Goal: Task Accomplishment & Management: Complete application form

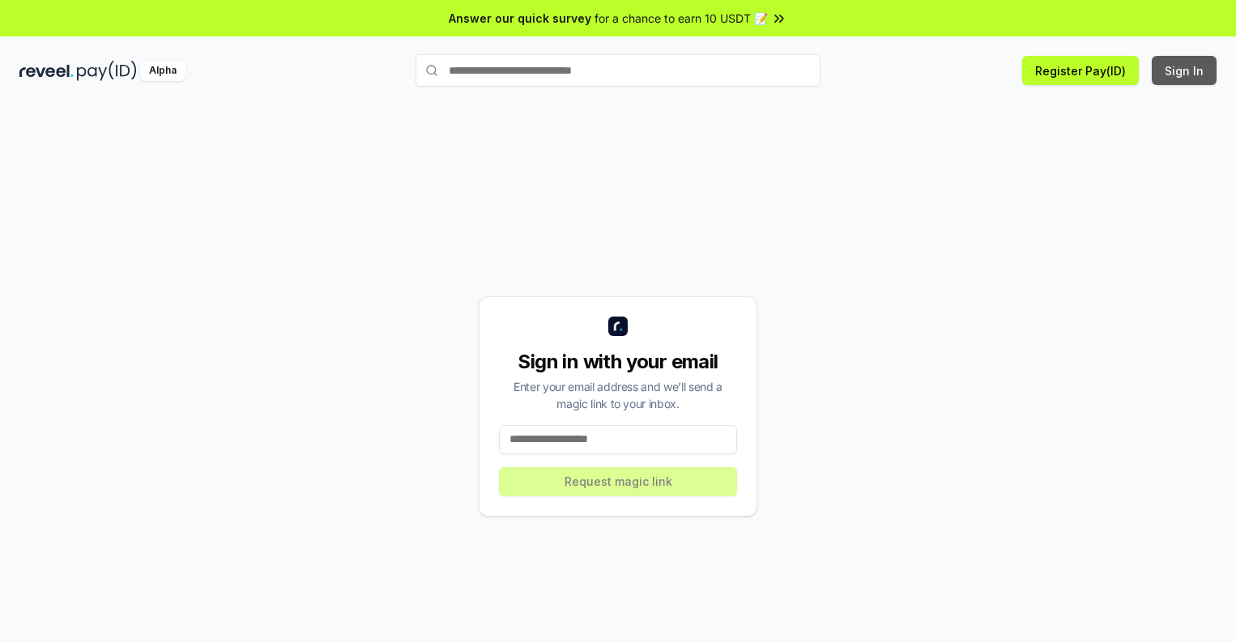
click at [1185, 70] on button "Sign In" at bounding box center [1184, 70] width 65 height 29
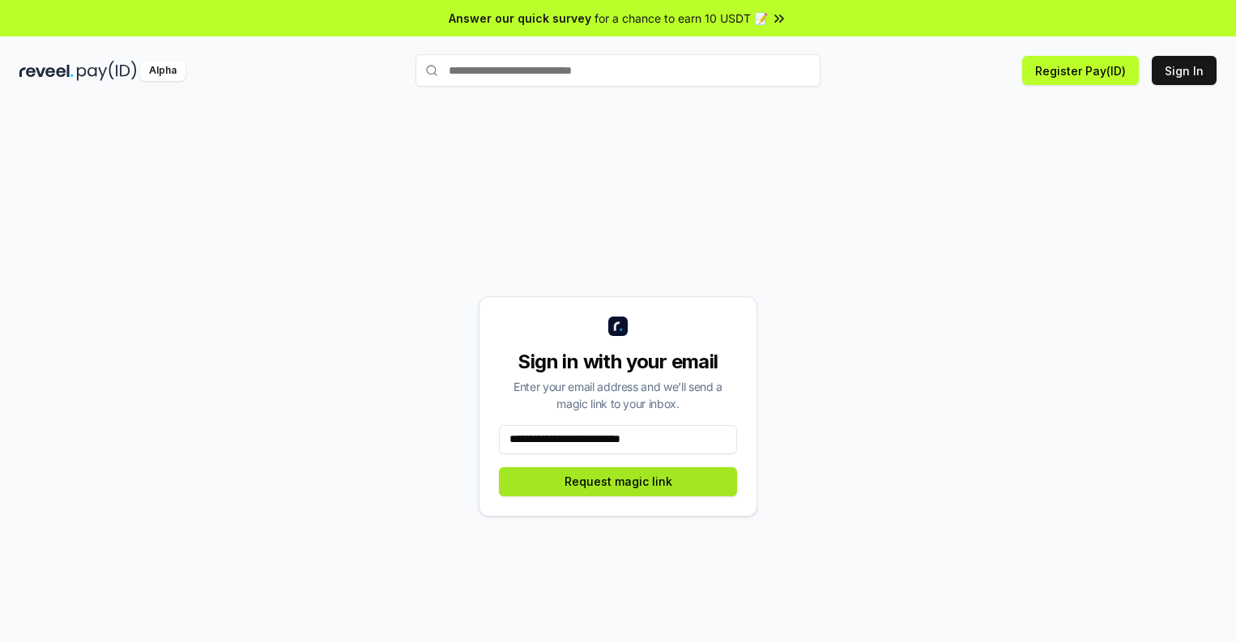
type input "**********"
click at [618, 481] on button "Request magic link" at bounding box center [618, 481] width 238 height 29
